Goal: Find specific page/section: Find specific page/section

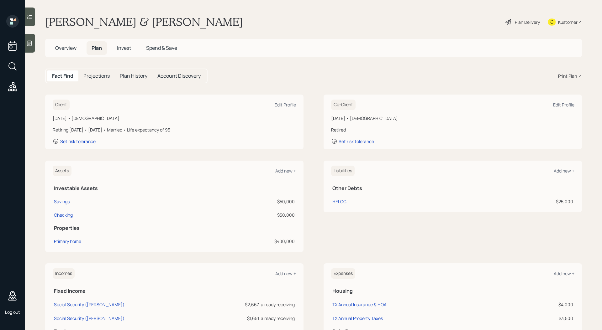
click at [75, 48] on span "Overview" at bounding box center [65, 48] width 21 height 7
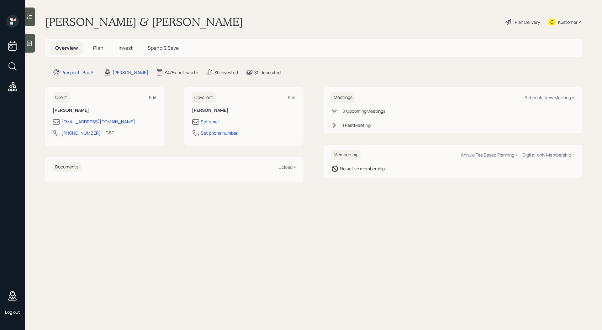
click at [101, 49] on span "Plan" at bounding box center [98, 48] width 10 height 7
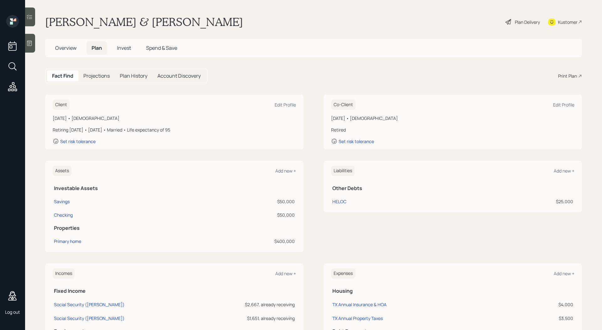
click at [560, 77] on div "Print Plan" at bounding box center [567, 76] width 19 height 7
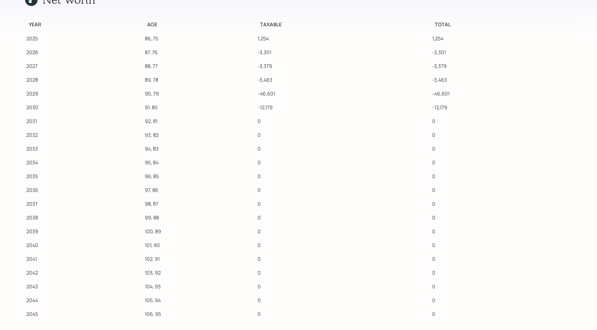
scroll to position [5840, 0]
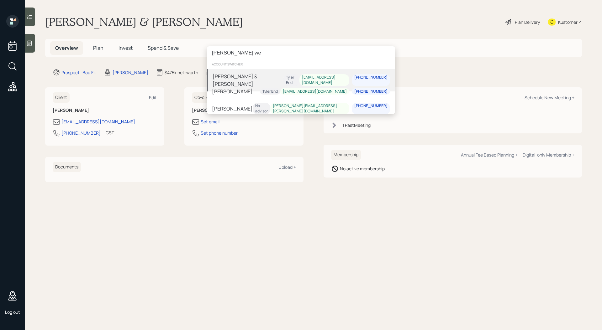
type input "michelle we"
